Goal: Task Accomplishment & Management: Manage account settings

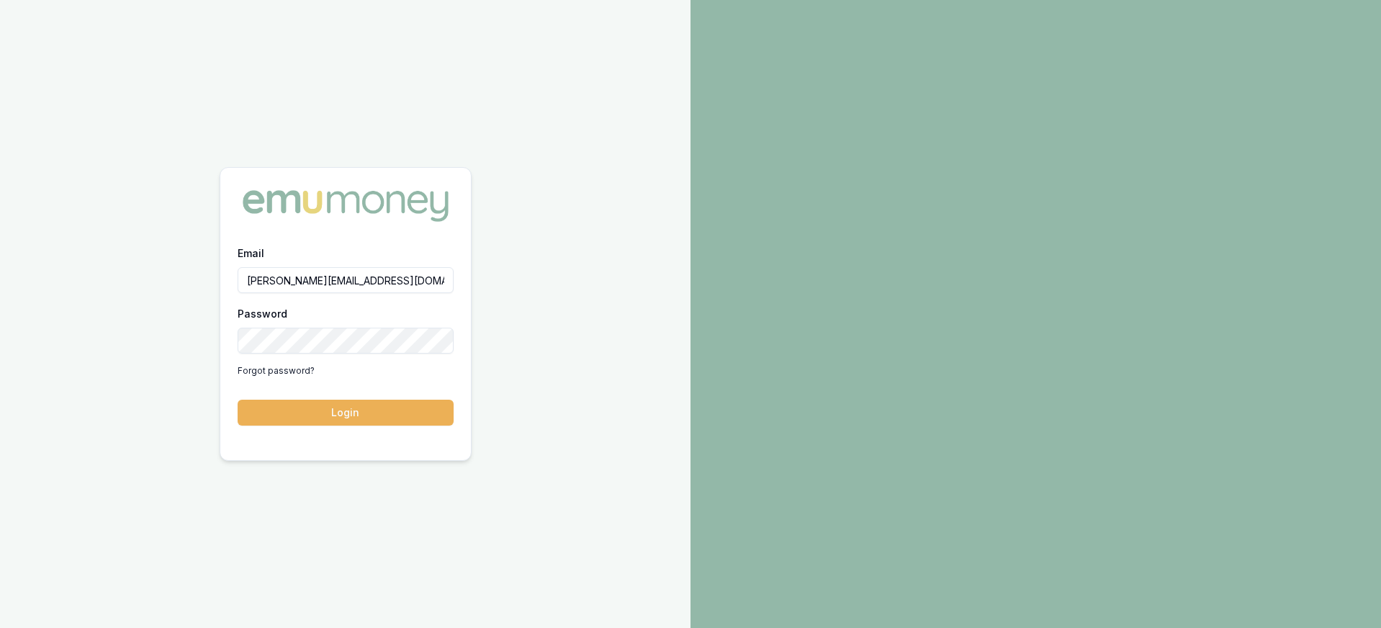
type input "[PERSON_NAME][EMAIL_ADDRESS][DOMAIN_NAME]"
click at [238, 400] on button "Login" at bounding box center [346, 413] width 216 height 26
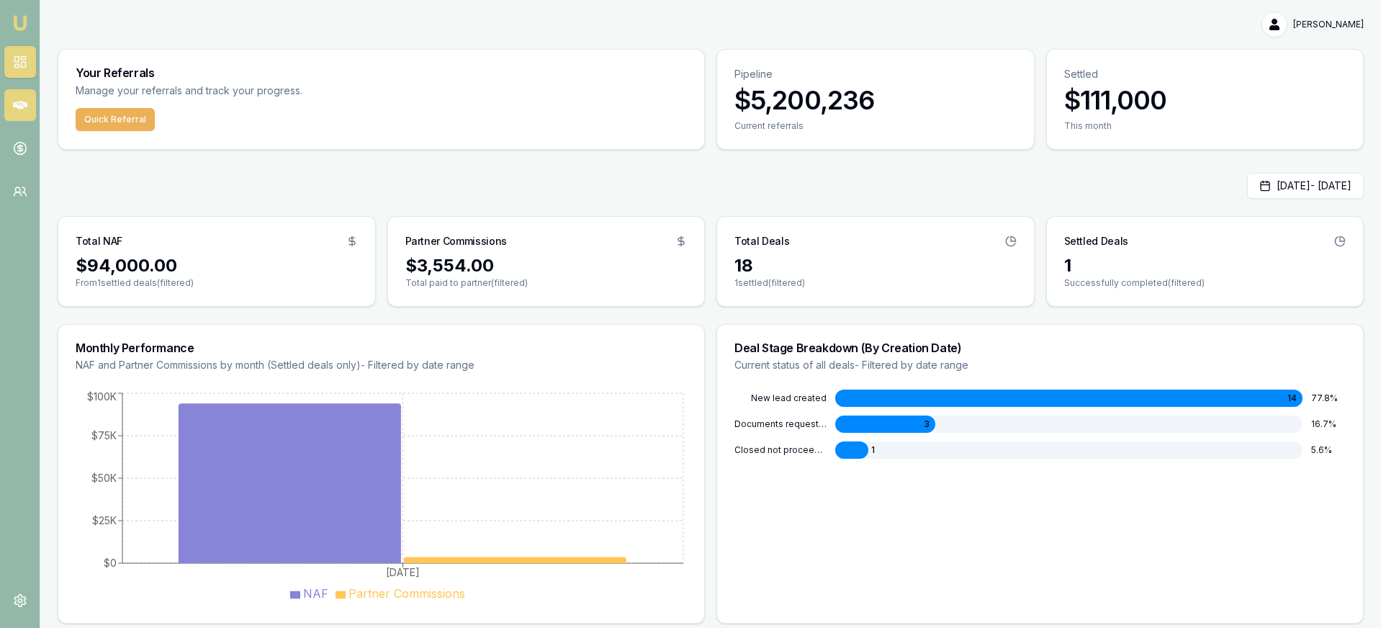
click at [23, 107] on icon at bounding box center [20, 105] width 14 height 9
